Goal: Information Seeking & Learning: Learn about a topic

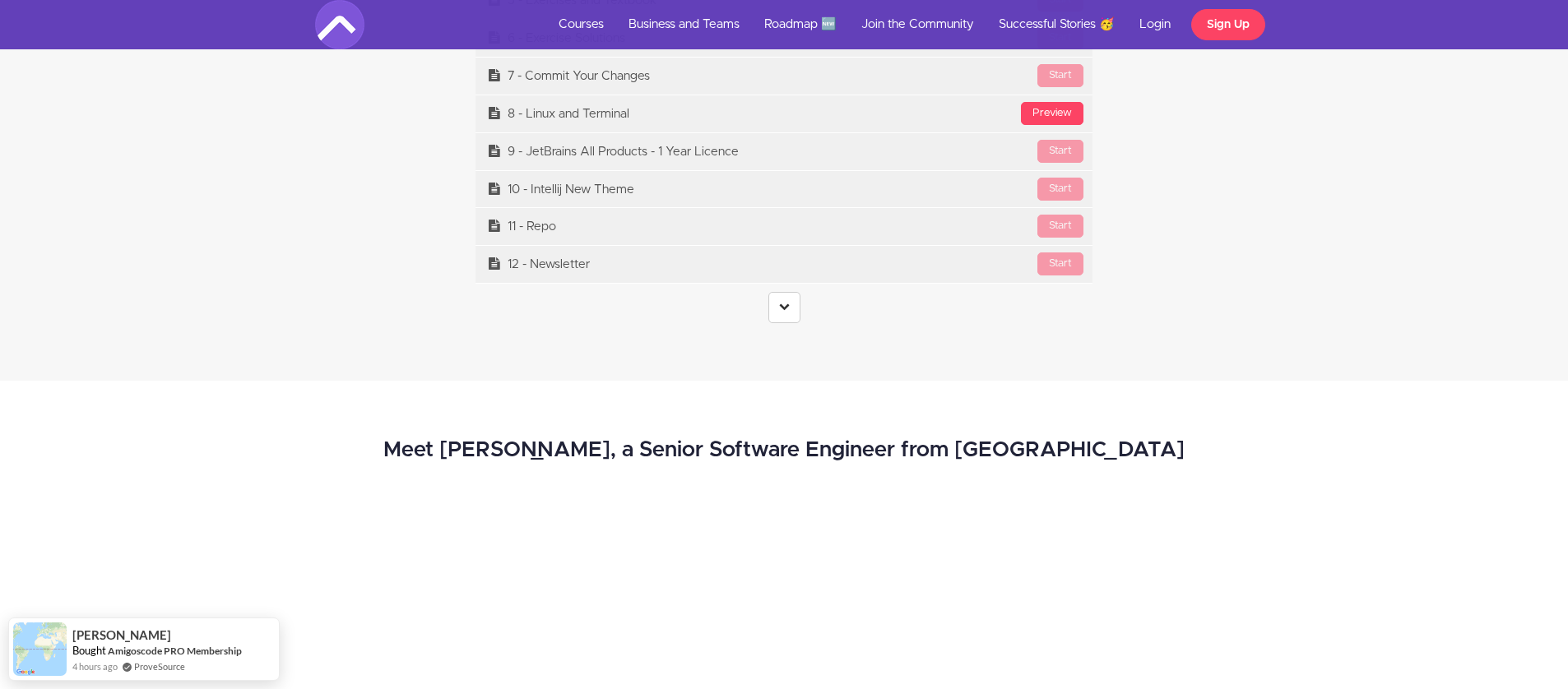
scroll to position [7129, 0]
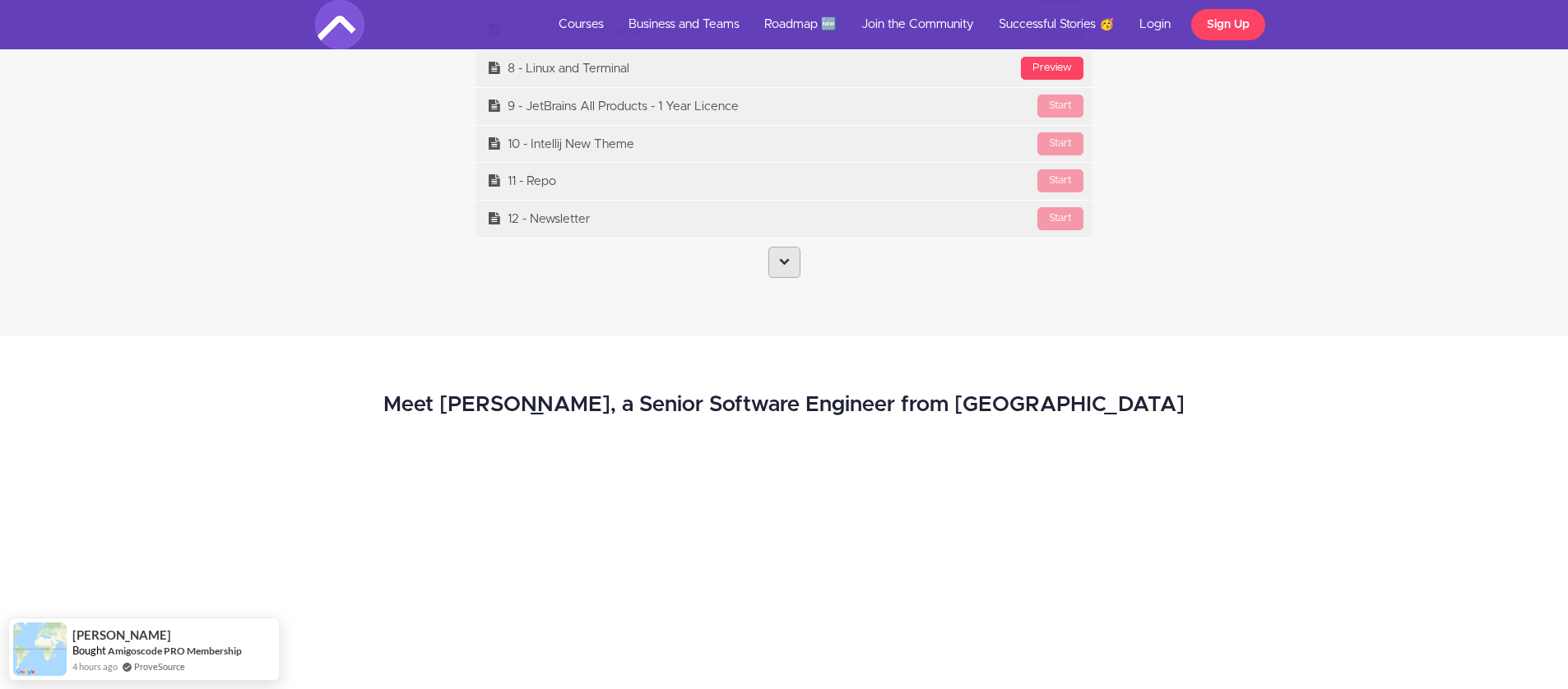
click at [776, 251] on link at bounding box center [784, 262] width 32 height 32
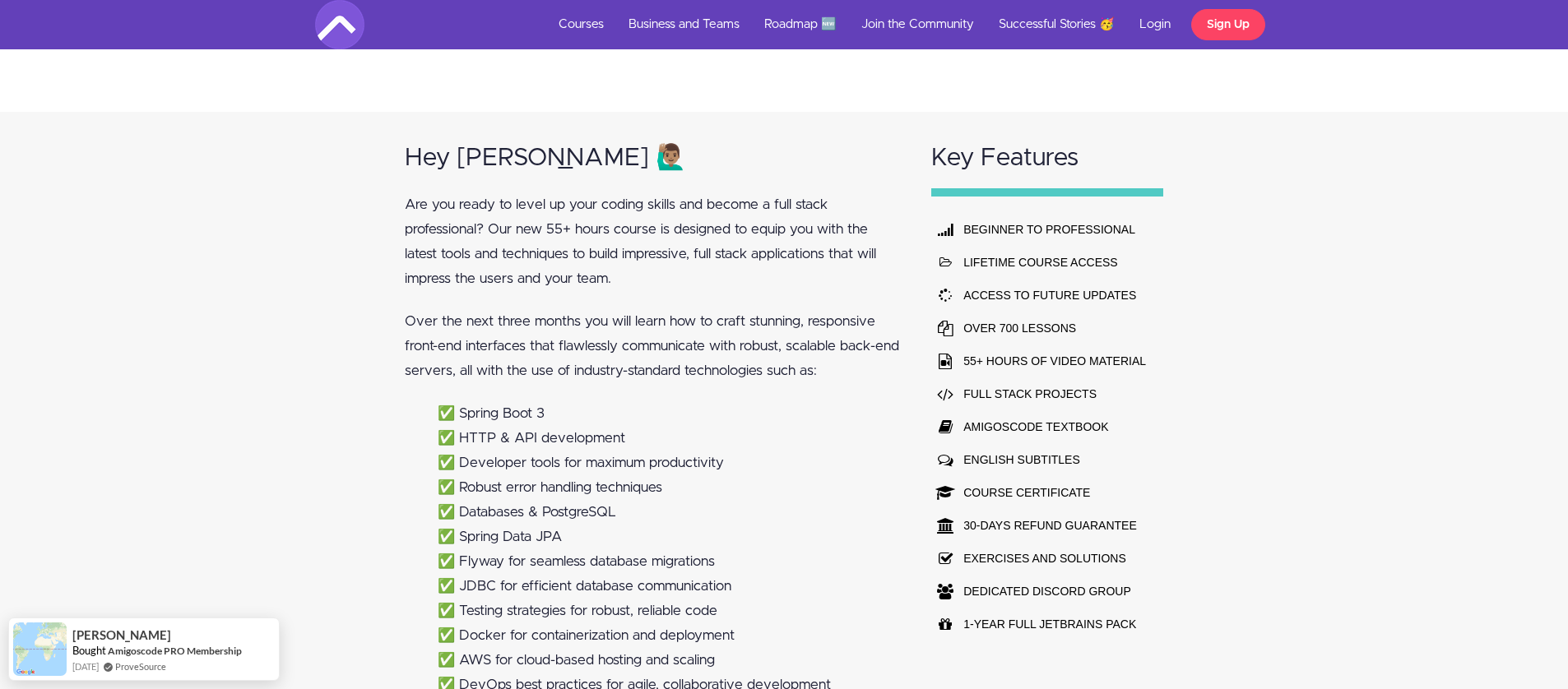
scroll to position [0, 0]
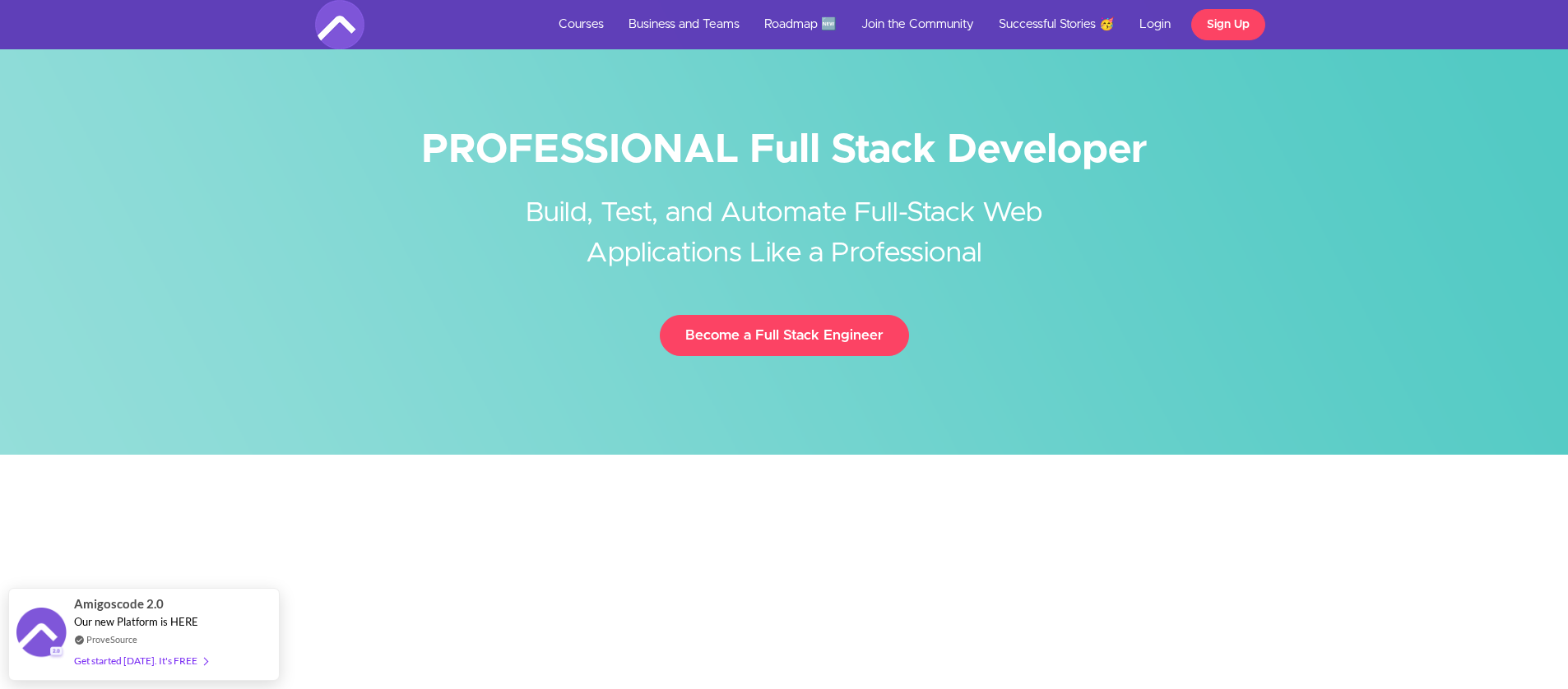
click at [324, 27] on img at bounding box center [339, 24] width 49 height 49
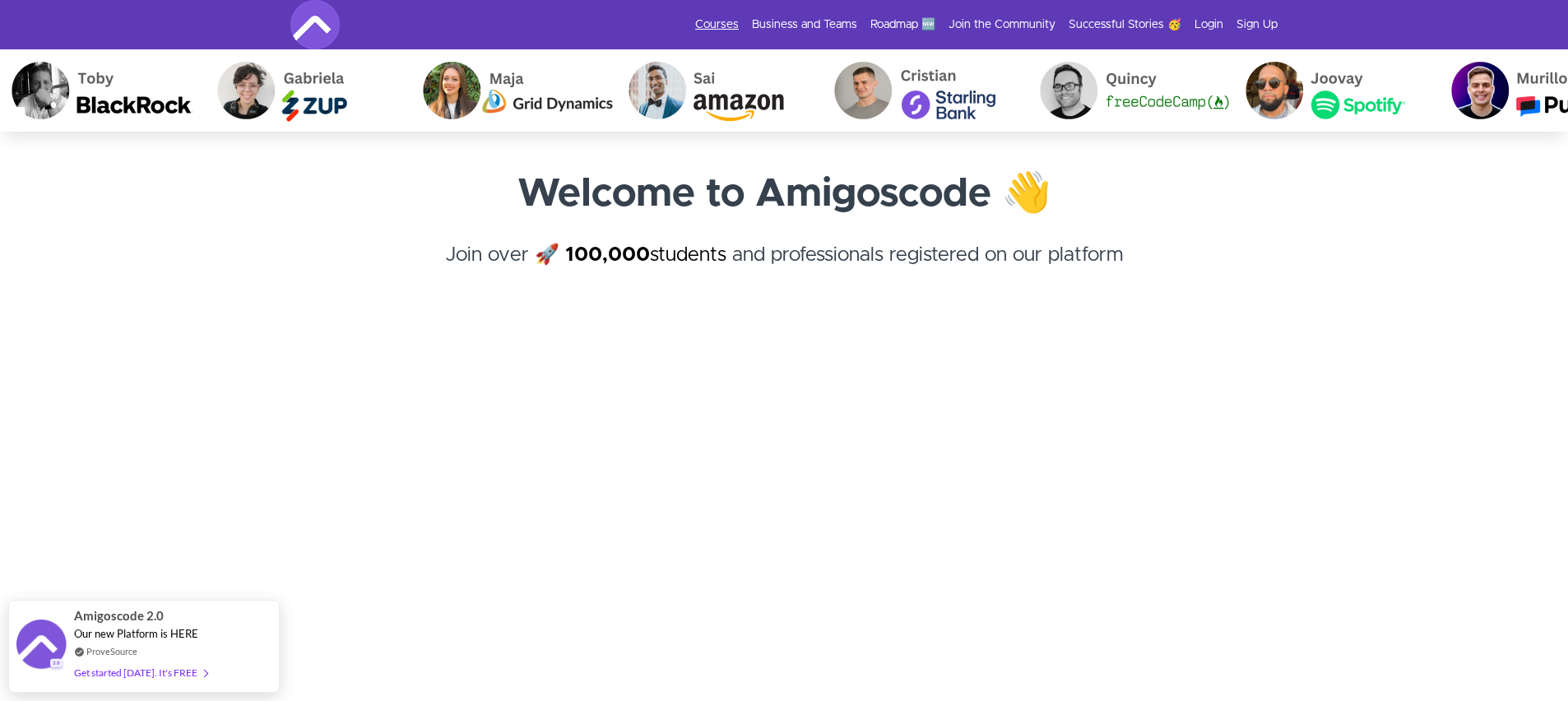
click at [726, 26] on link "Courses" at bounding box center [717, 25] width 44 height 17
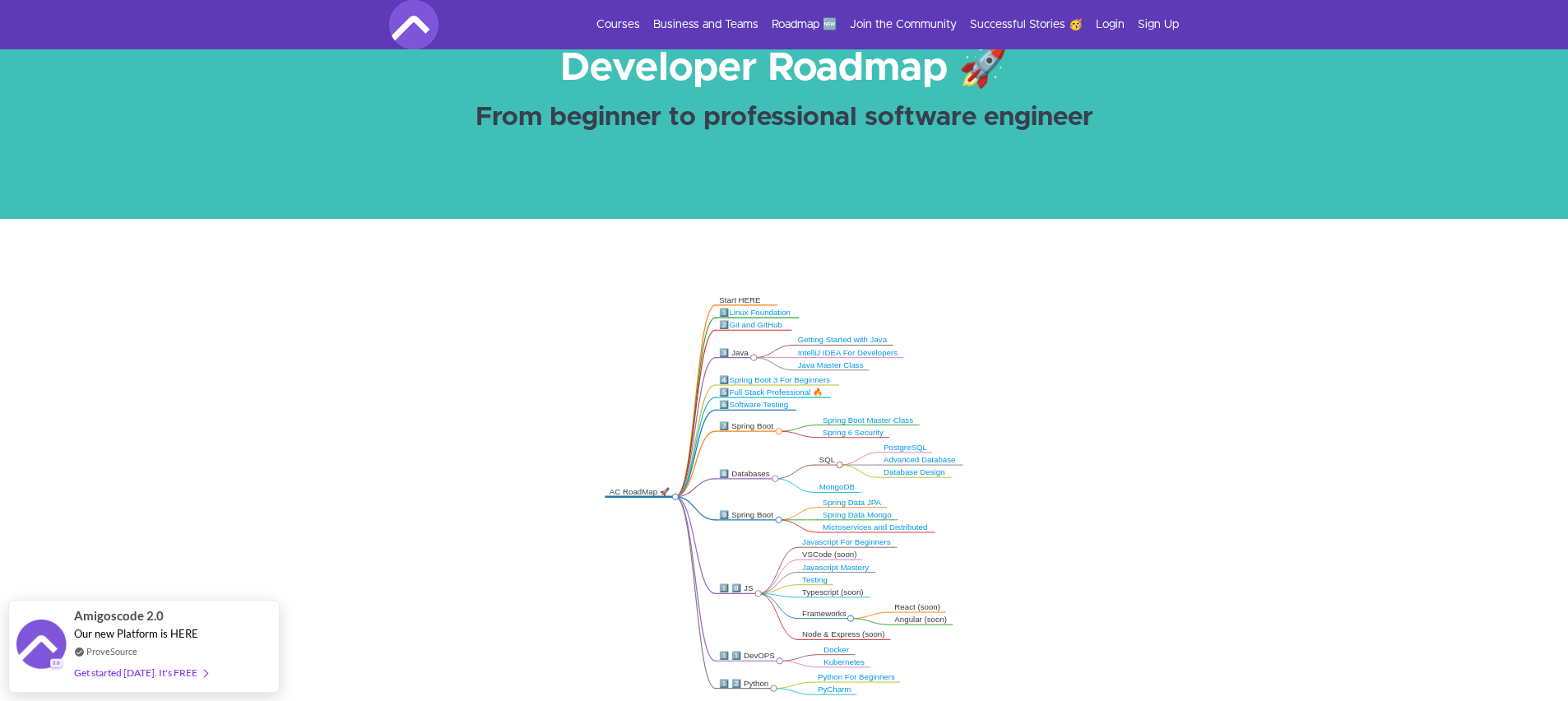
scroll to position [182, 0]
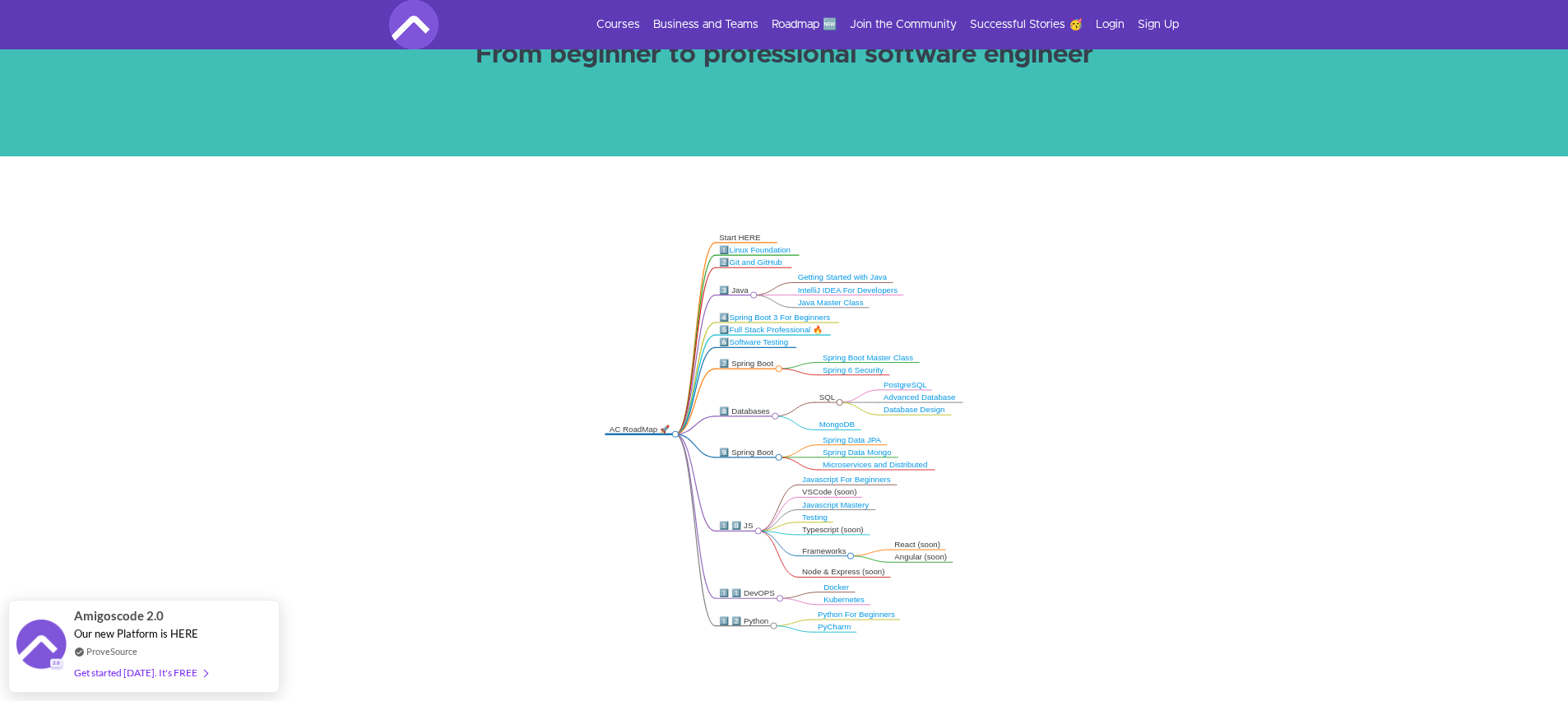
click at [798, 329] on link "Full Stack Professional 🔥" at bounding box center [776, 330] width 94 height 8
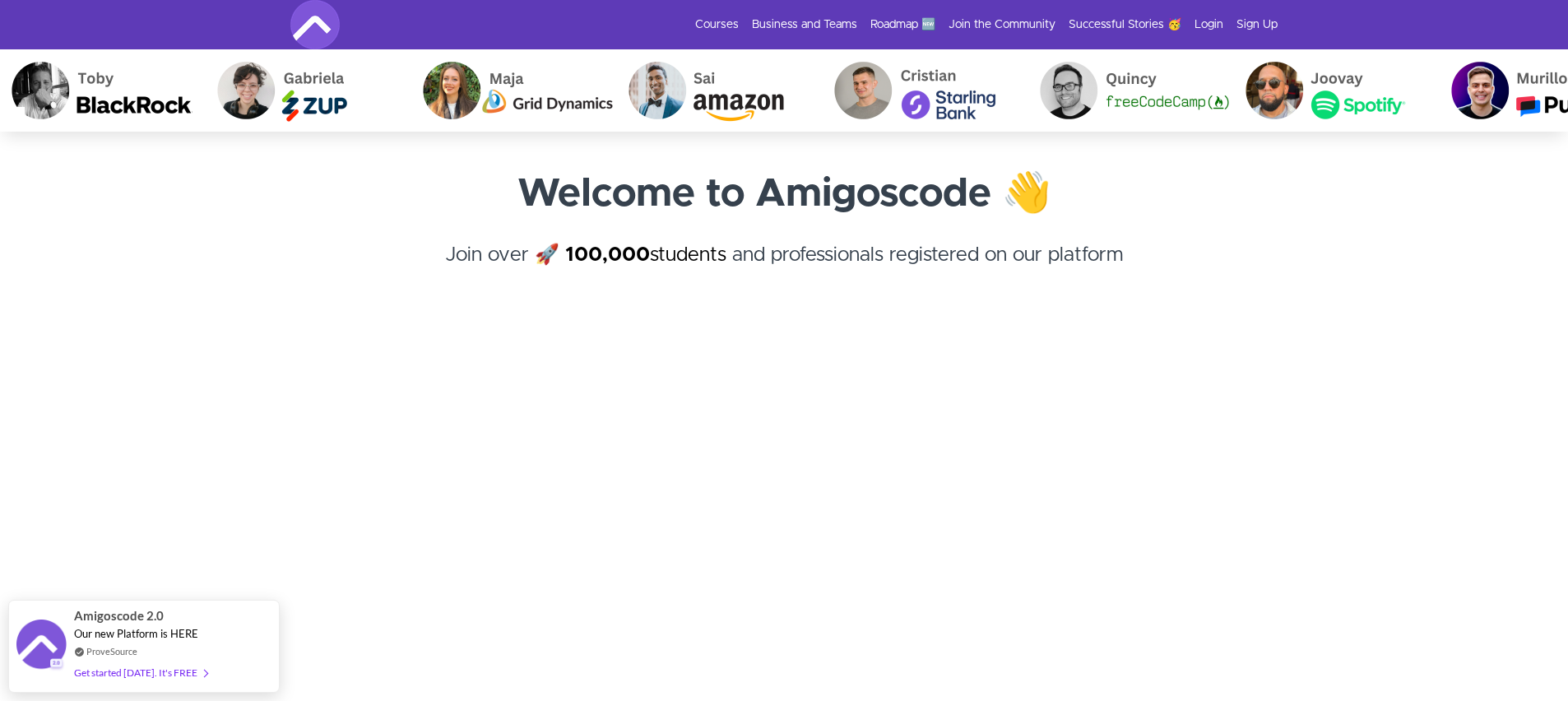
click at [699, 19] on li "Courses" at bounding box center [710, 25] width 56 height 17
click at [709, 22] on link "Courses" at bounding box center [717, 25] width 44 height 17
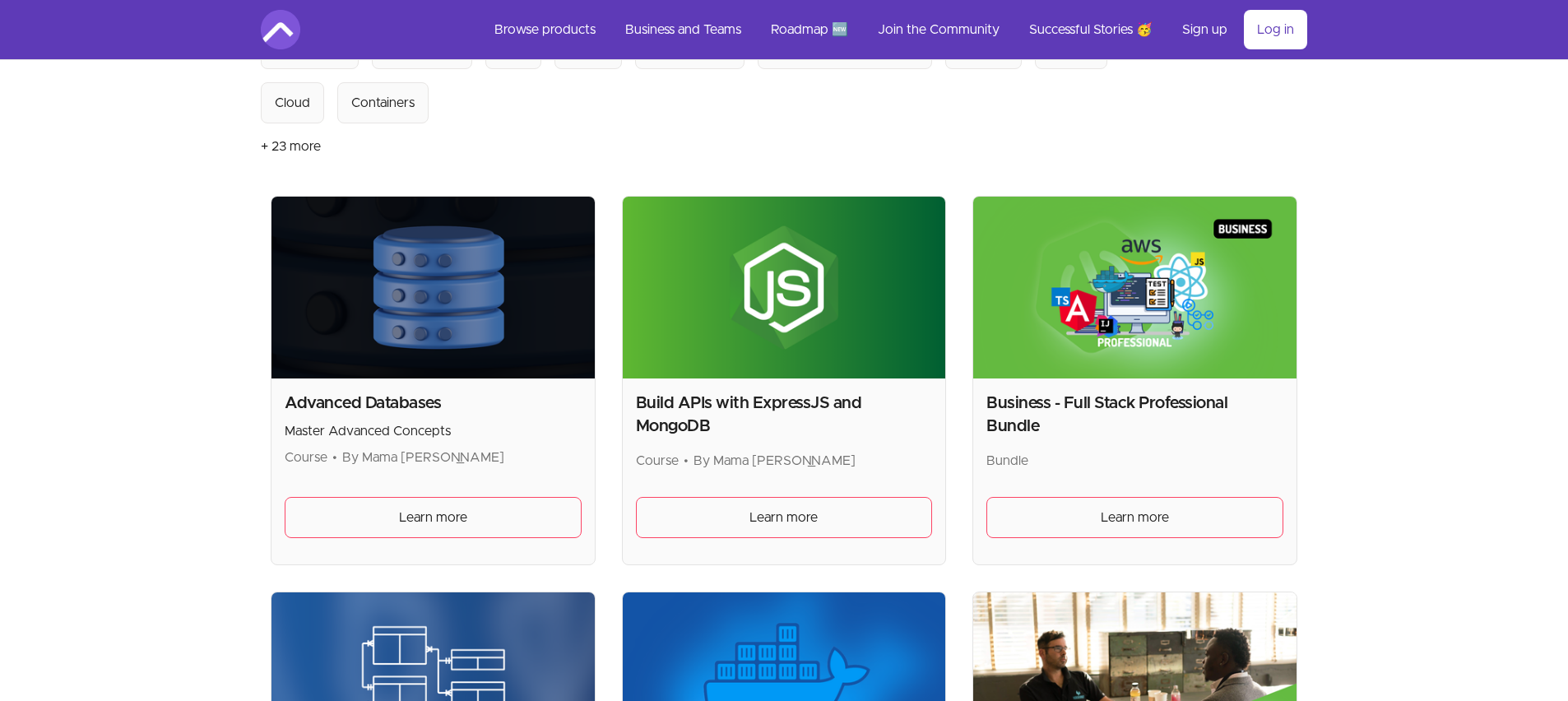
scroll to position [101, 0]
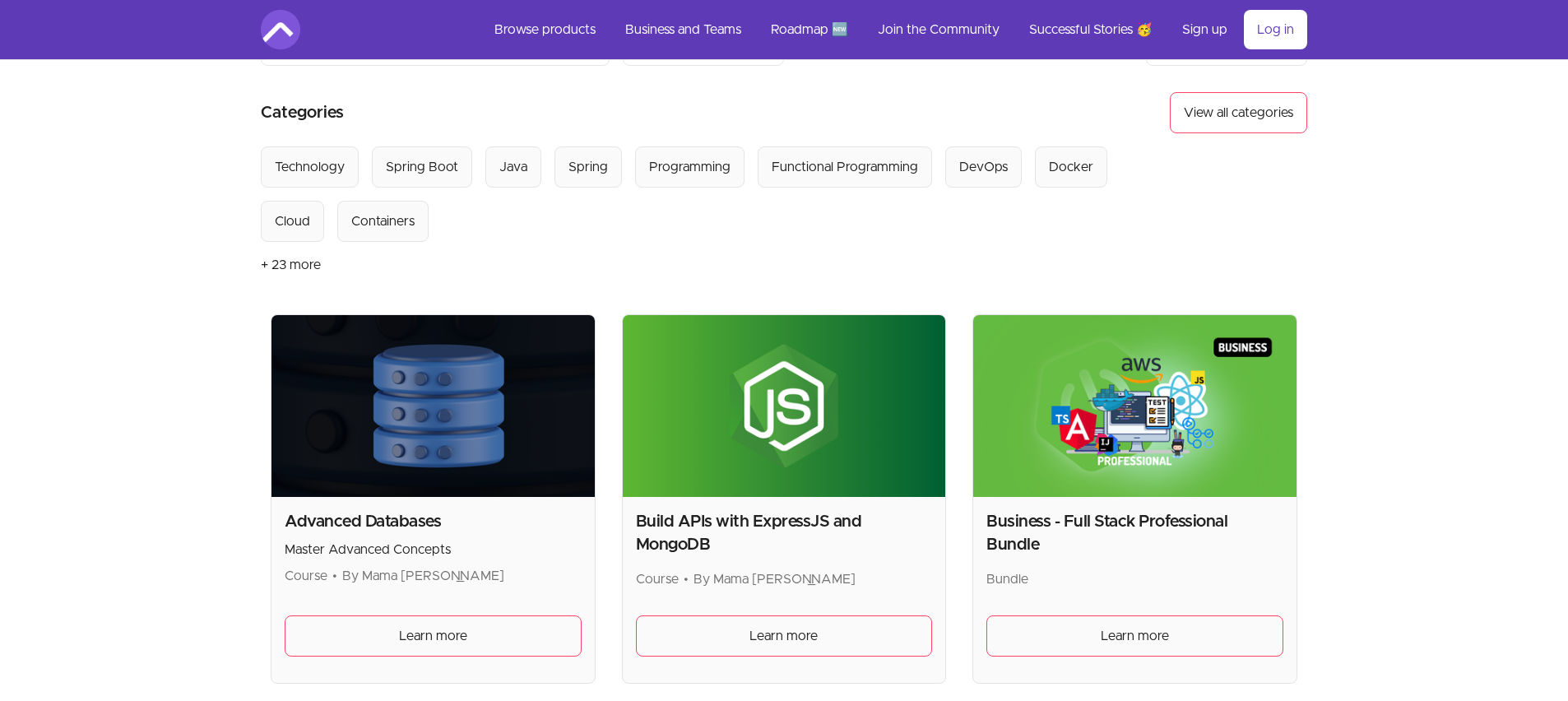
click at [1231, 363] on img at bounding box center [1135, 406] width 324 height 182
click at [1169, 639] on span "Learn more" at bounding box center [1135, 636] width 68 height 20
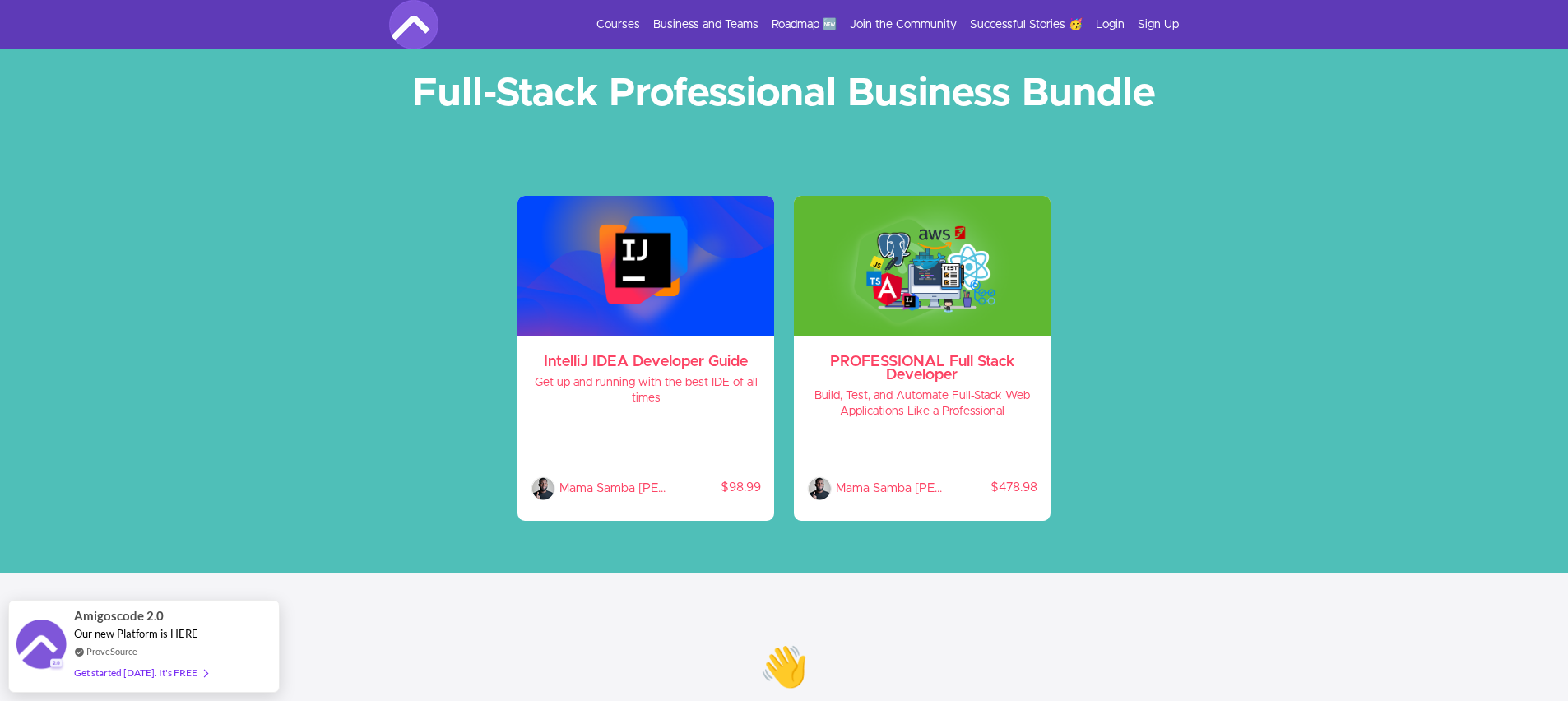
scroll to position [22, 0]
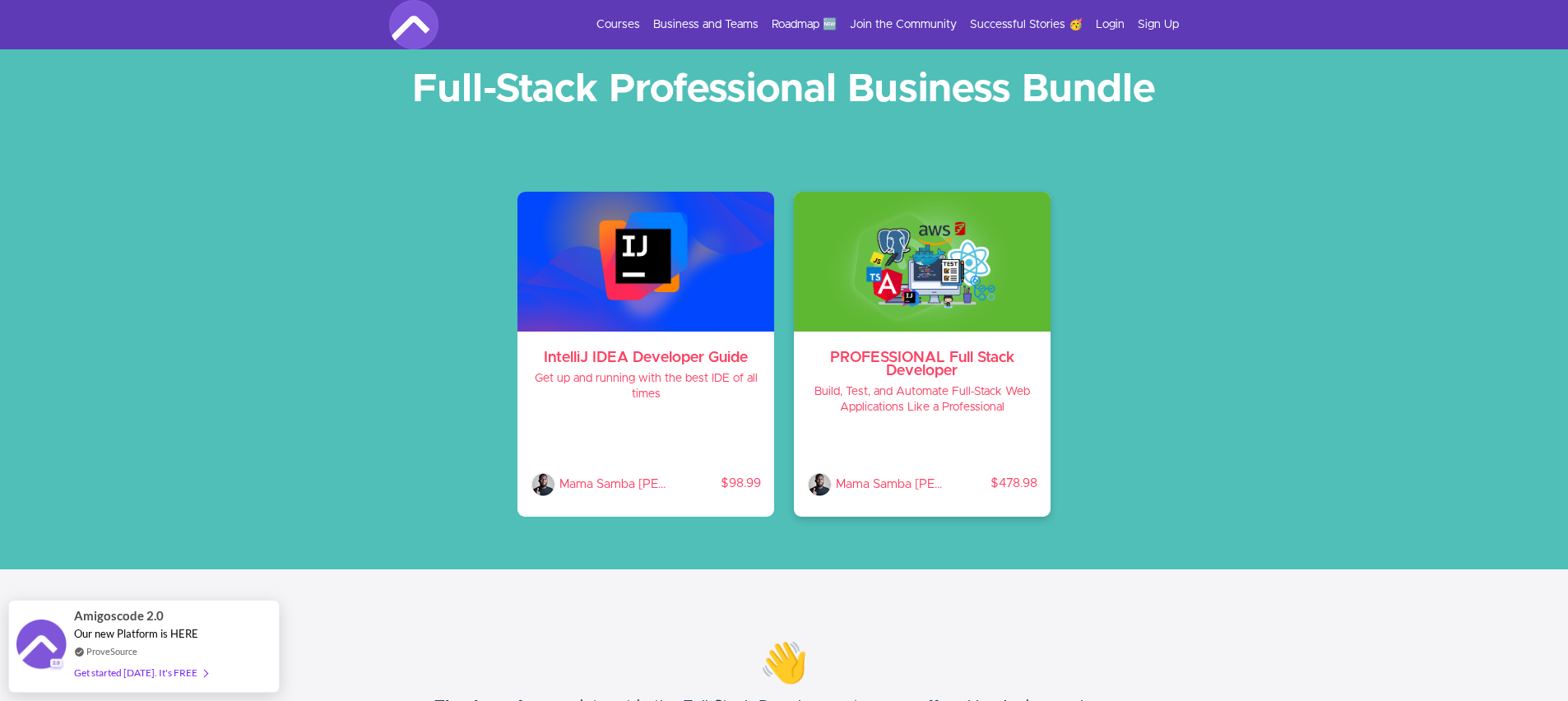
click at [989, 351] on h3 "PROFESSIONAL Full Stack Developer" at bounding box center [923, 364] width 231 height 27
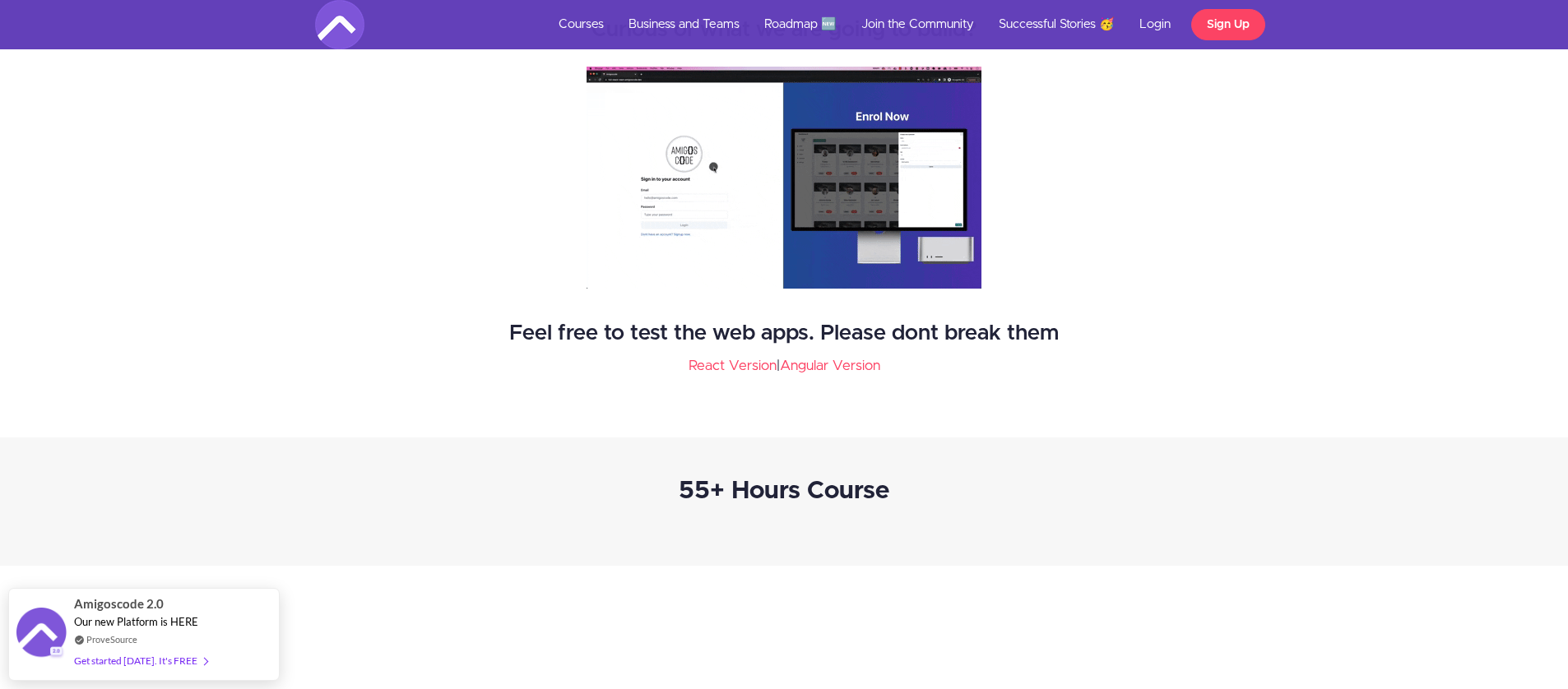
scroll to position [2501, 0]
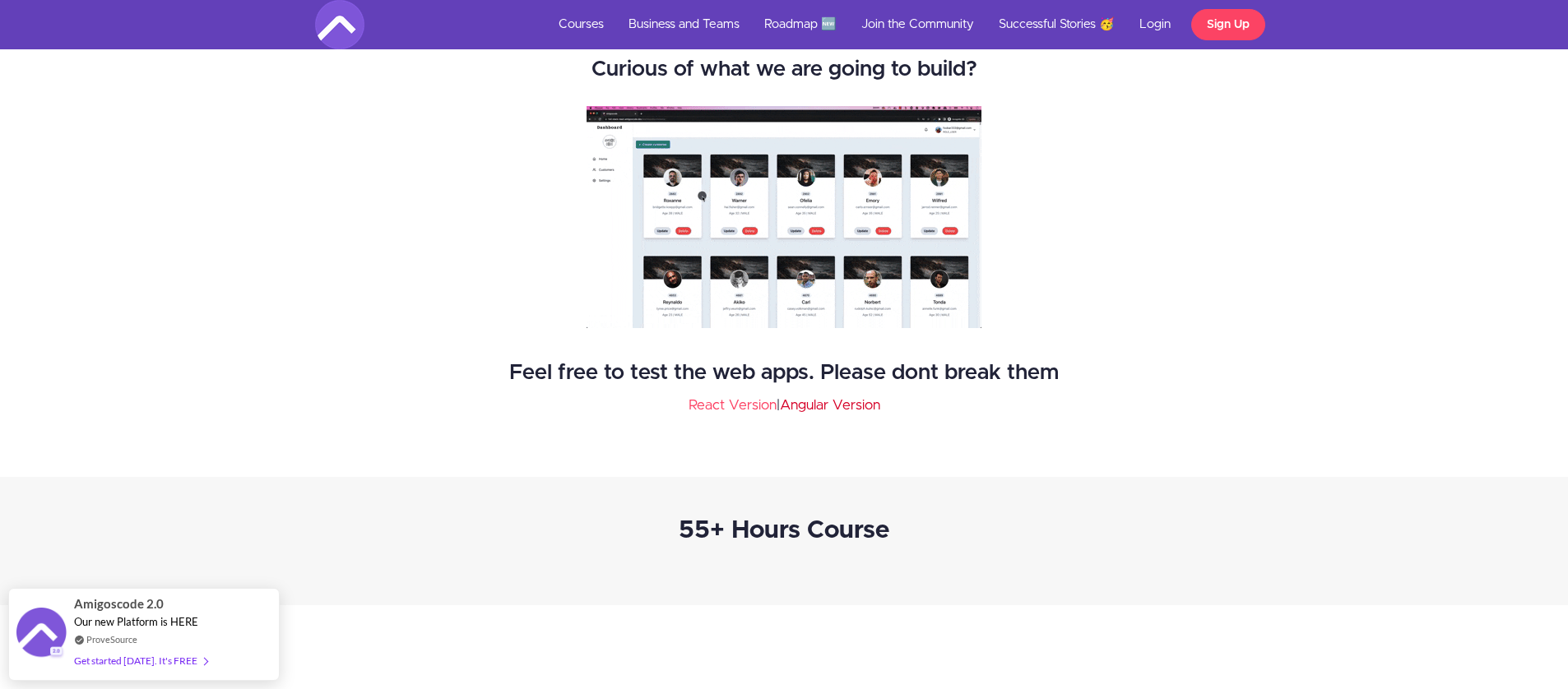
click at [855, 402] on link "Angular Version" at bounding box center [830, 405] width 100 height 14
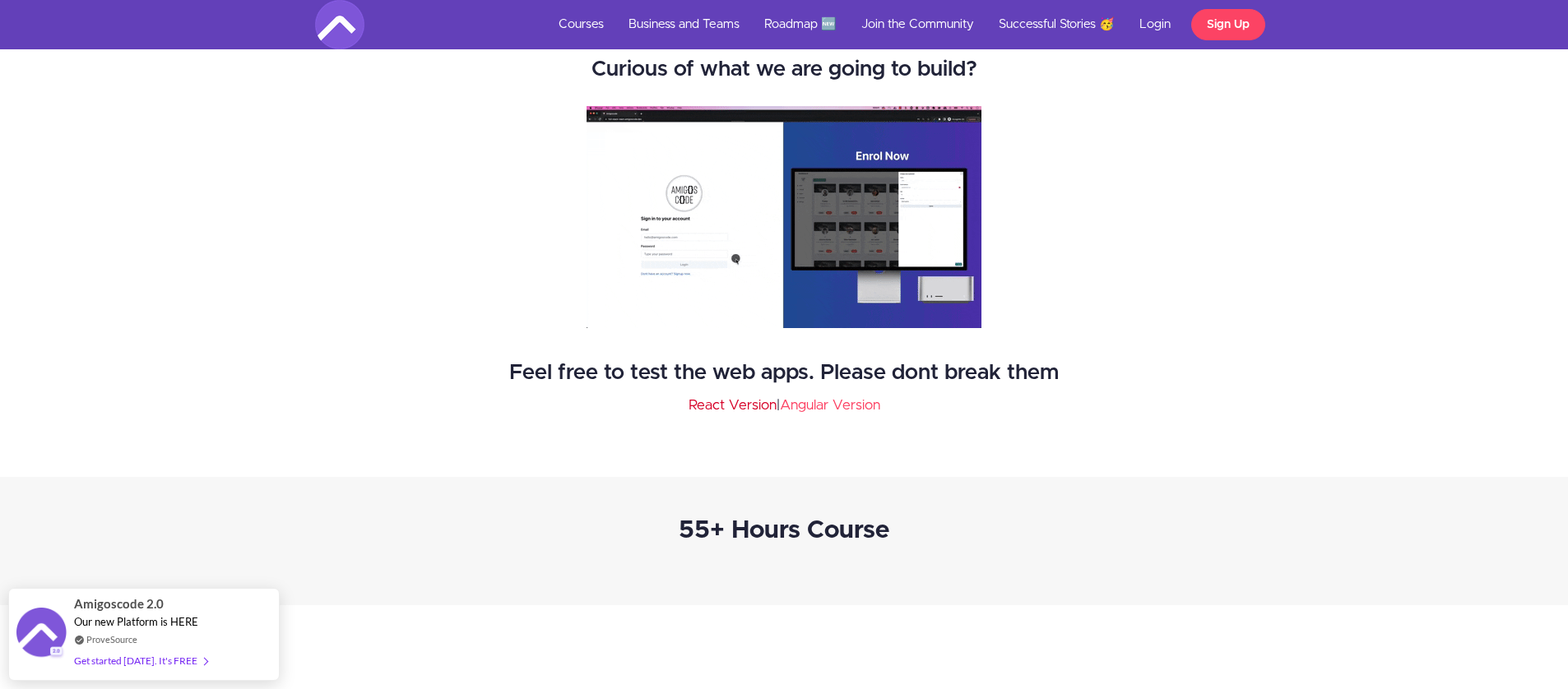
click at [739, 400] on link "React Version" at bounding box center [733, 405] width 88 height 14
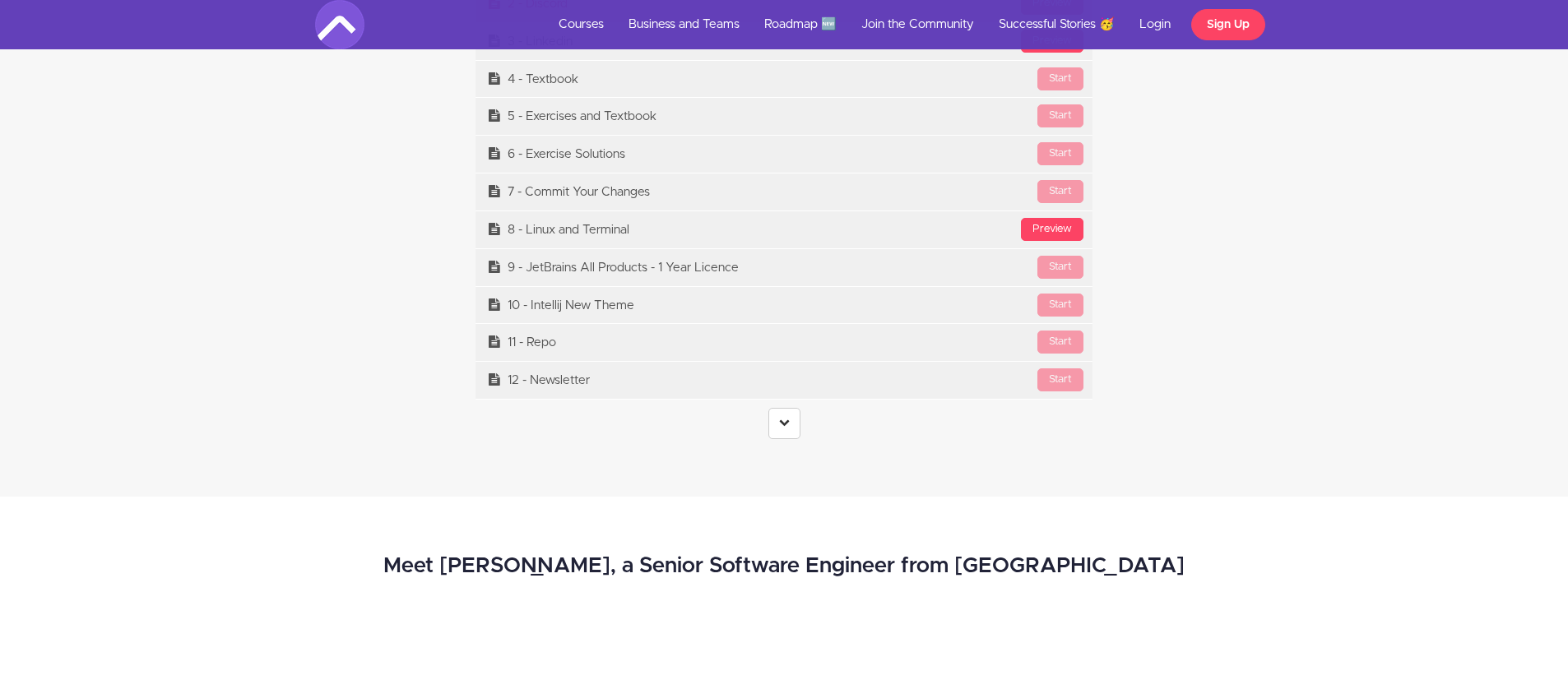
scroll to position [6995, 0]
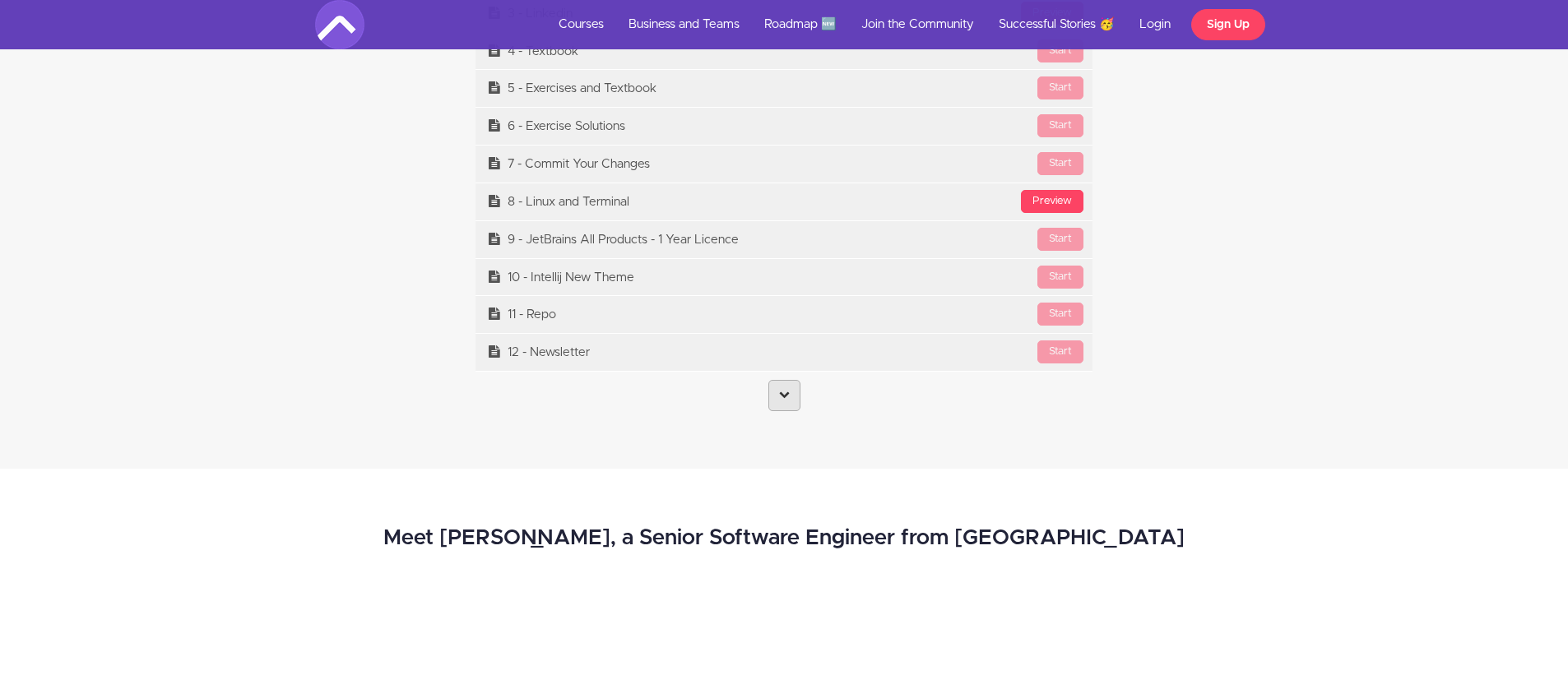
click at [772, 380] on link at bounding box center [784, 395] width 32 height 32
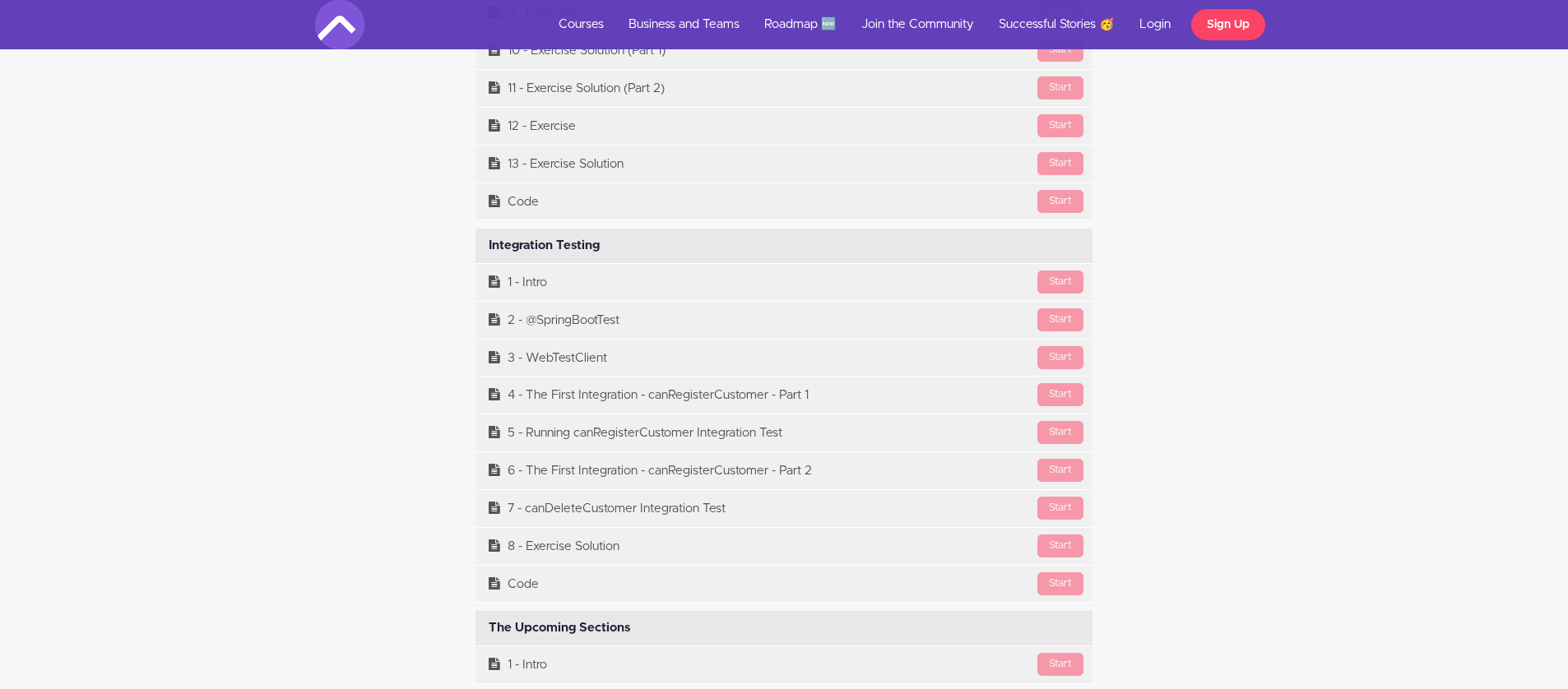
scroll to position [14476, 0]
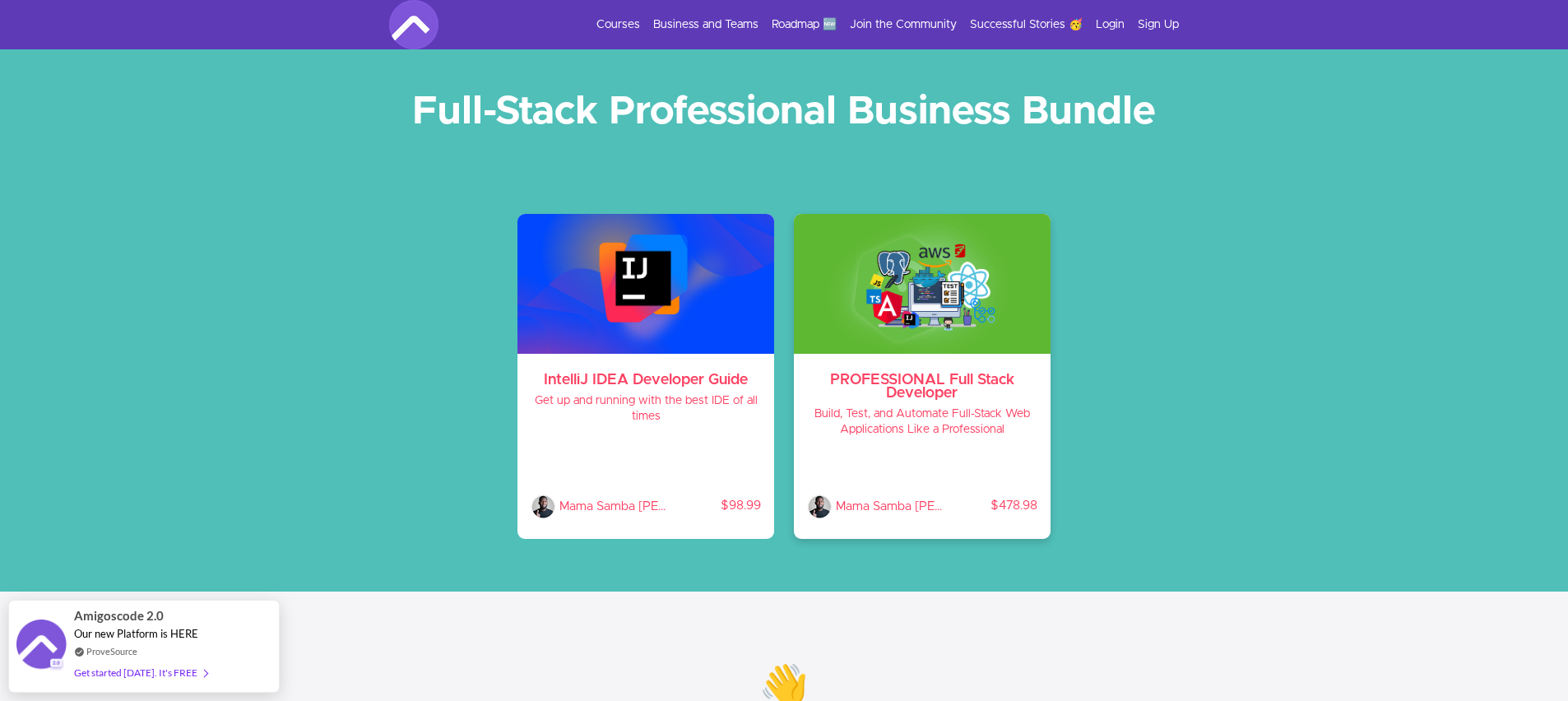
click at [987, 416] on h4 "Build, Test, and Automate Full-Stack Web Applications Like a Professional" at bounding box center [923, 422] width 231 height 32
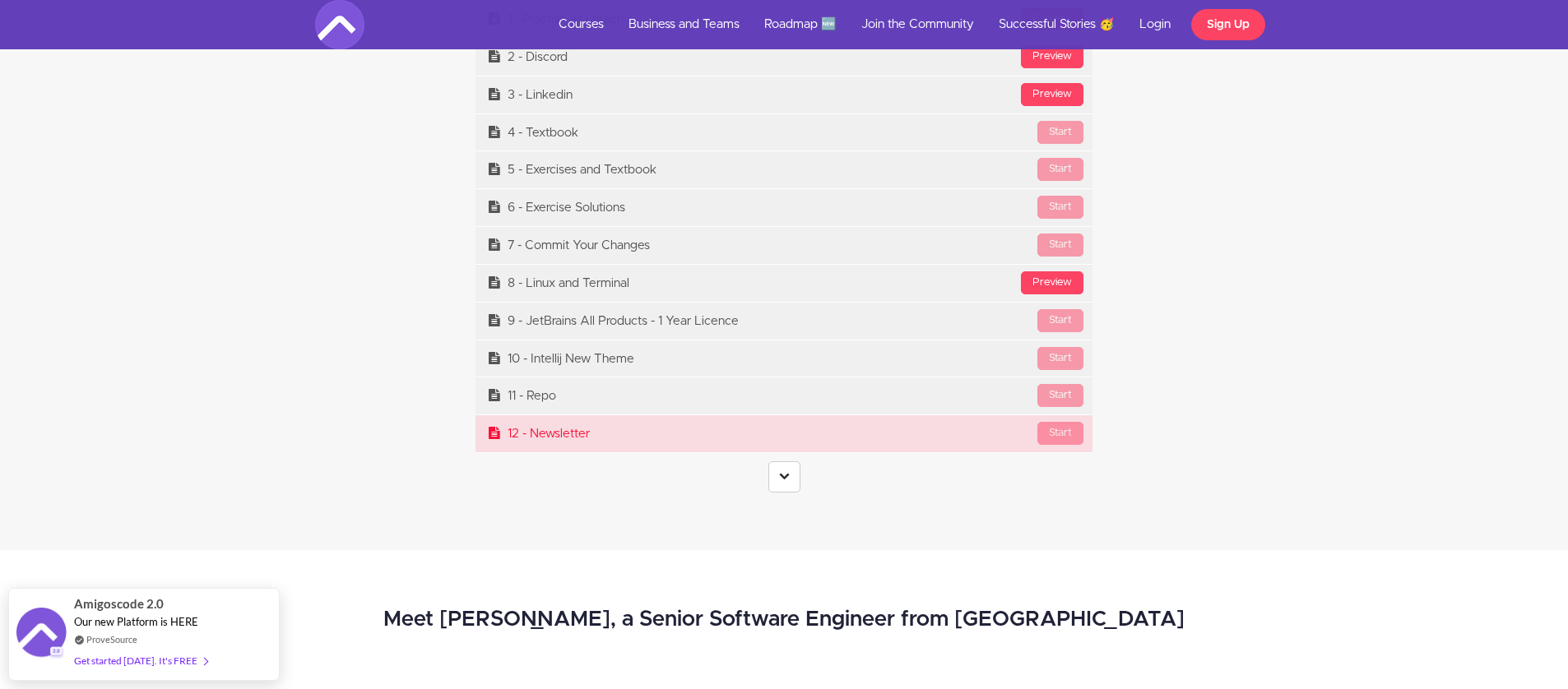
scroll to position [6916, 0]
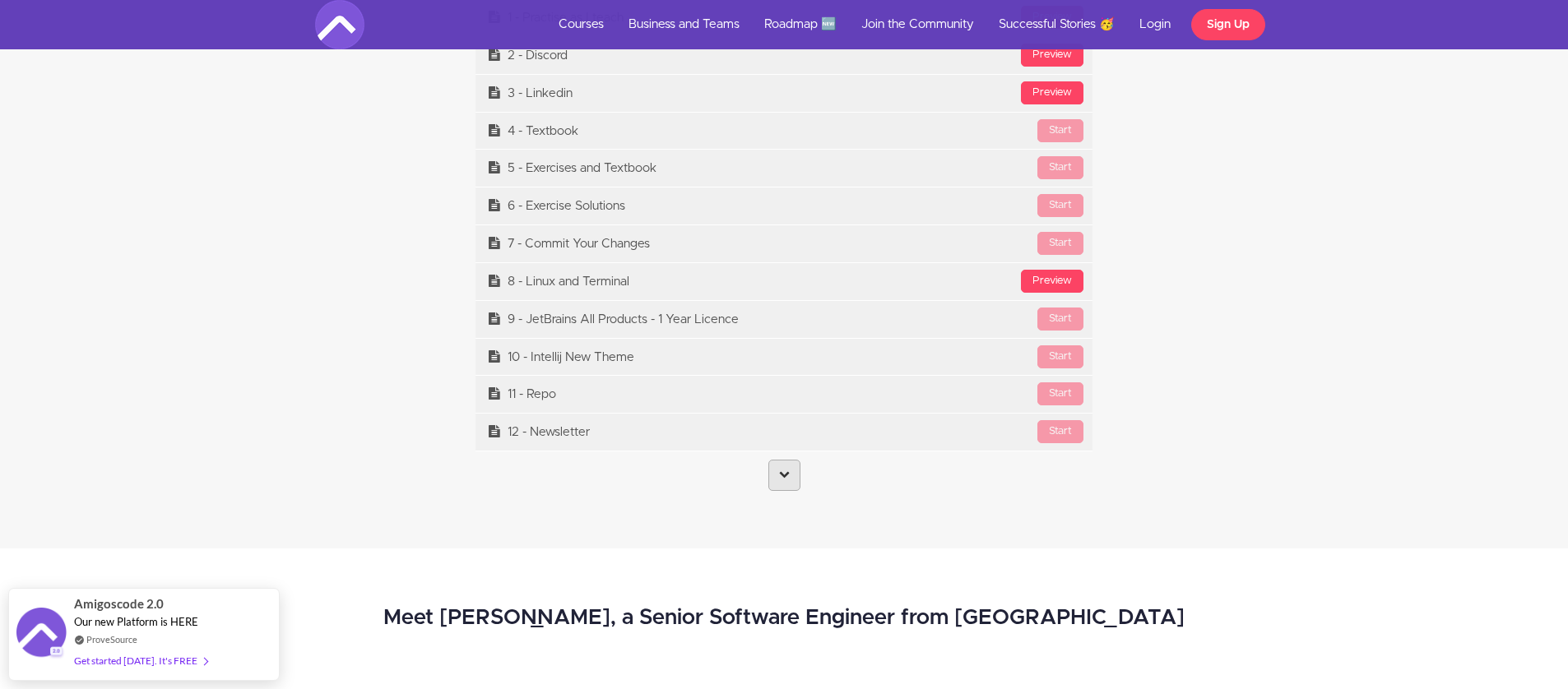
click at [790, 463] on link at bounding box center [784, 475] width 32 height 32
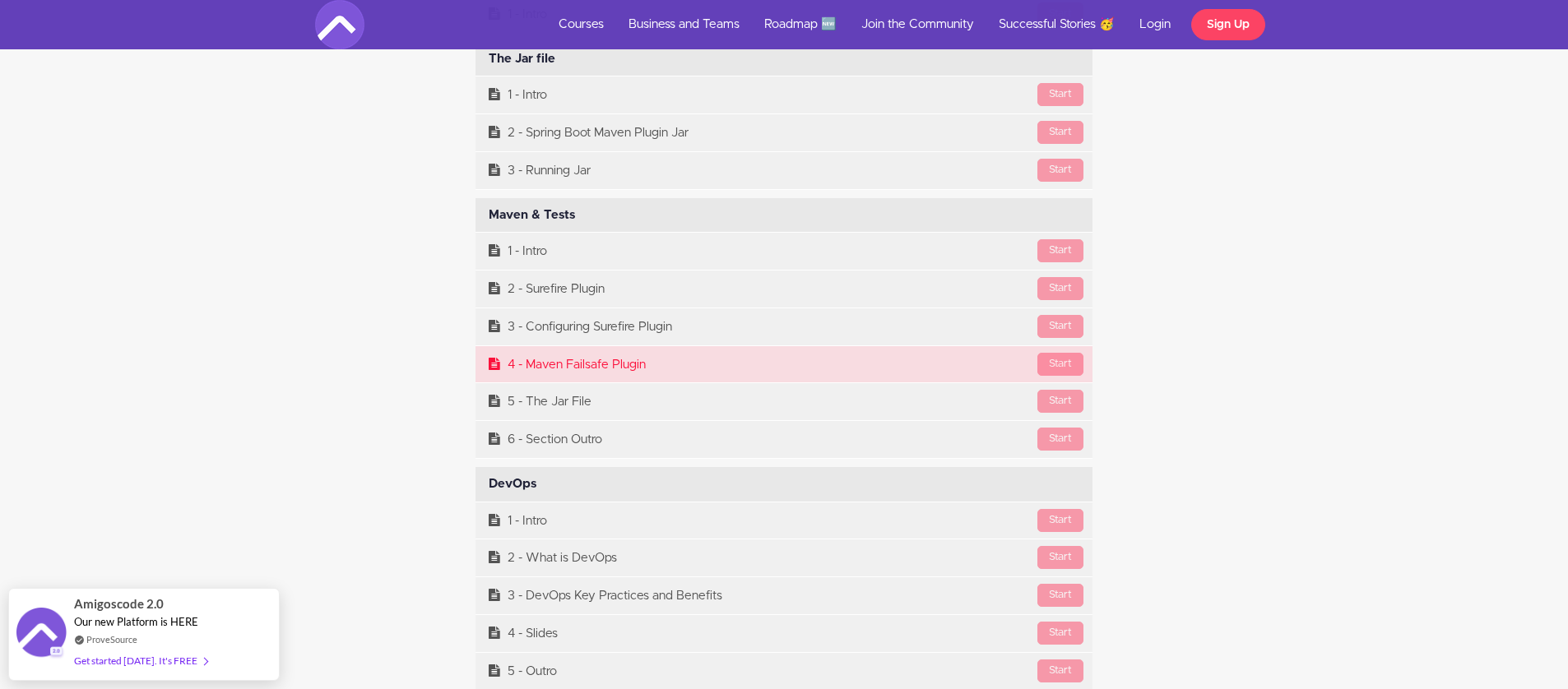
scroll to position [15217, 0]
